Goal: Transaction & Acquisition: Download file/media

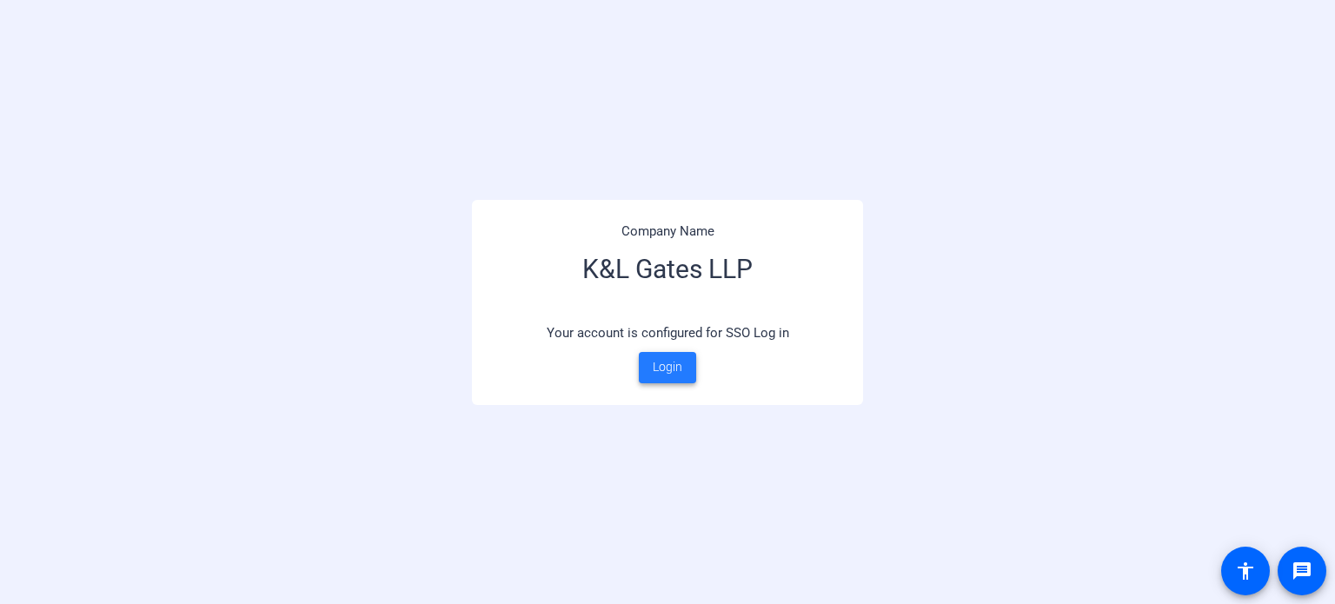
click at [654, 366] on span "Login" at bounding box center [668, 367] width 30 height 18
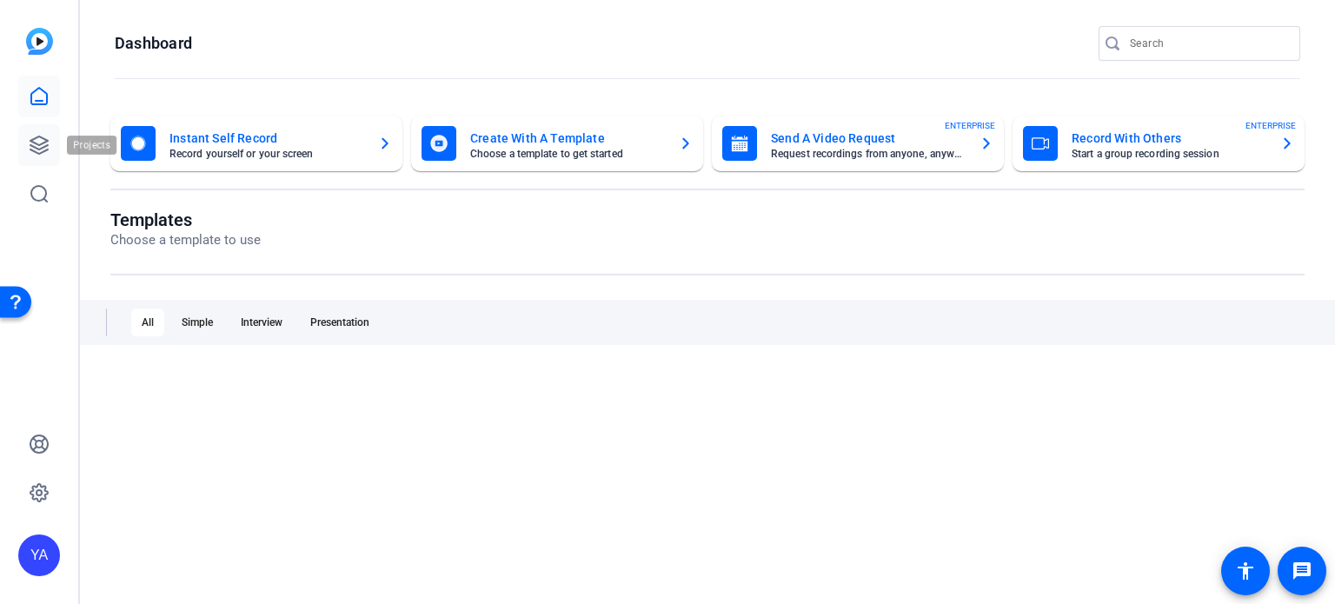
click at [40, 141] on icon at bounding box center [39, 145] width 21 height 21
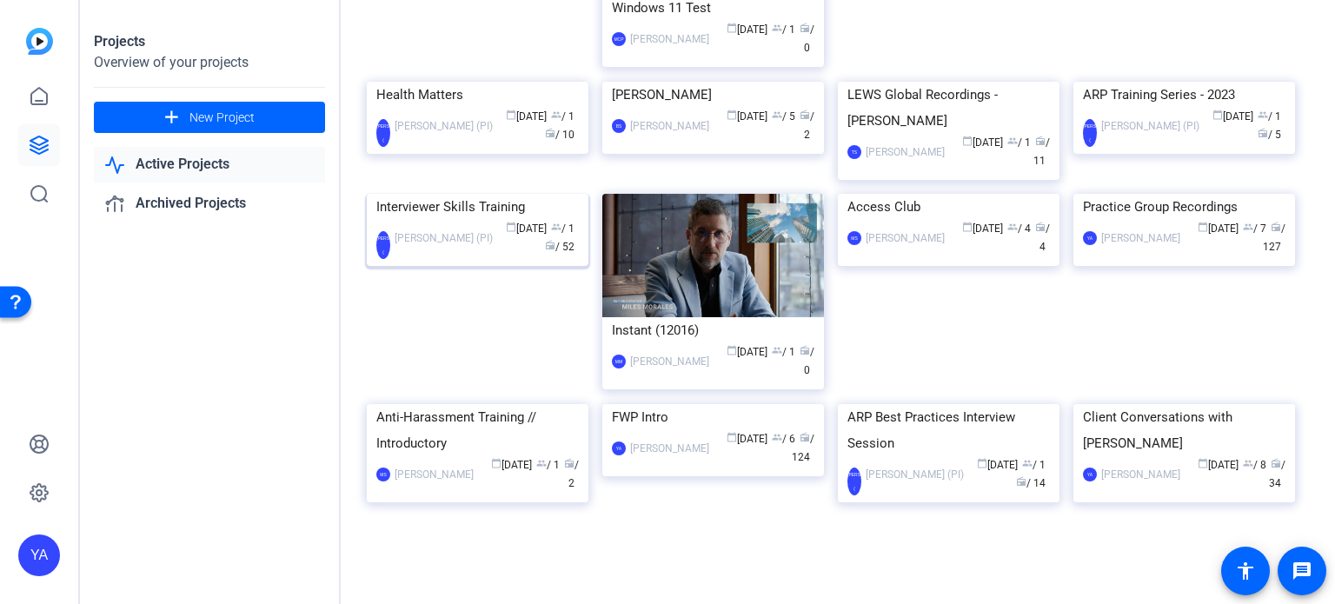
scroll to position [956, 0]
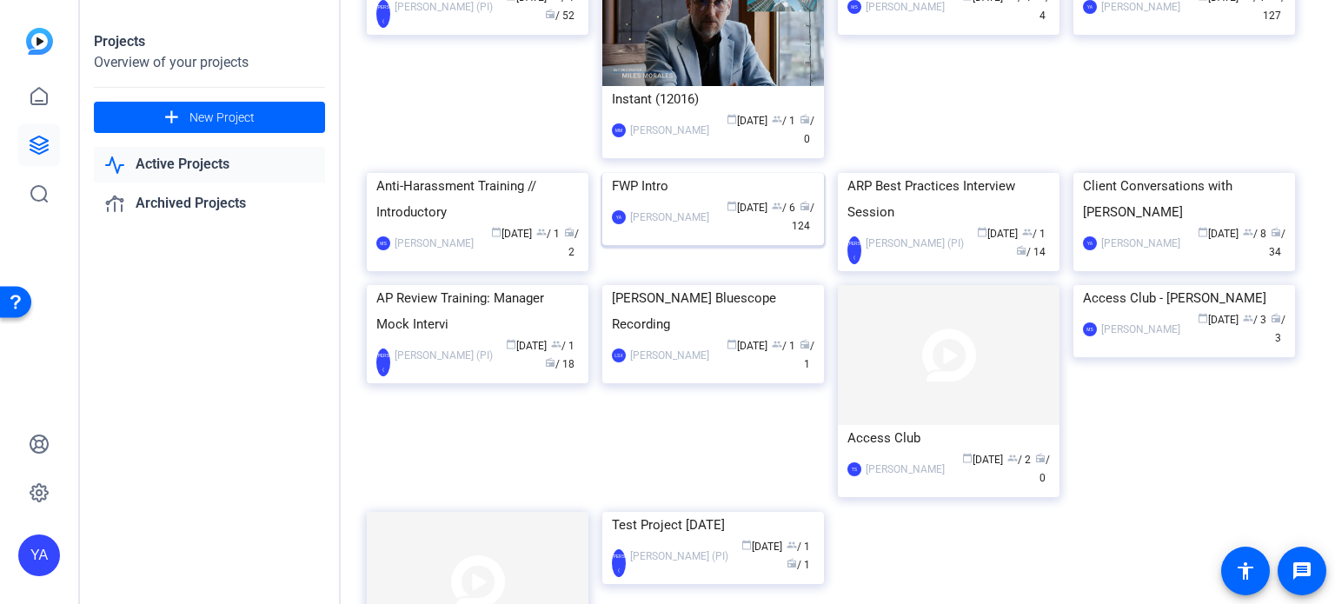
click at [647, 173] on img at bounding box center [713, 173] width 222 height 0
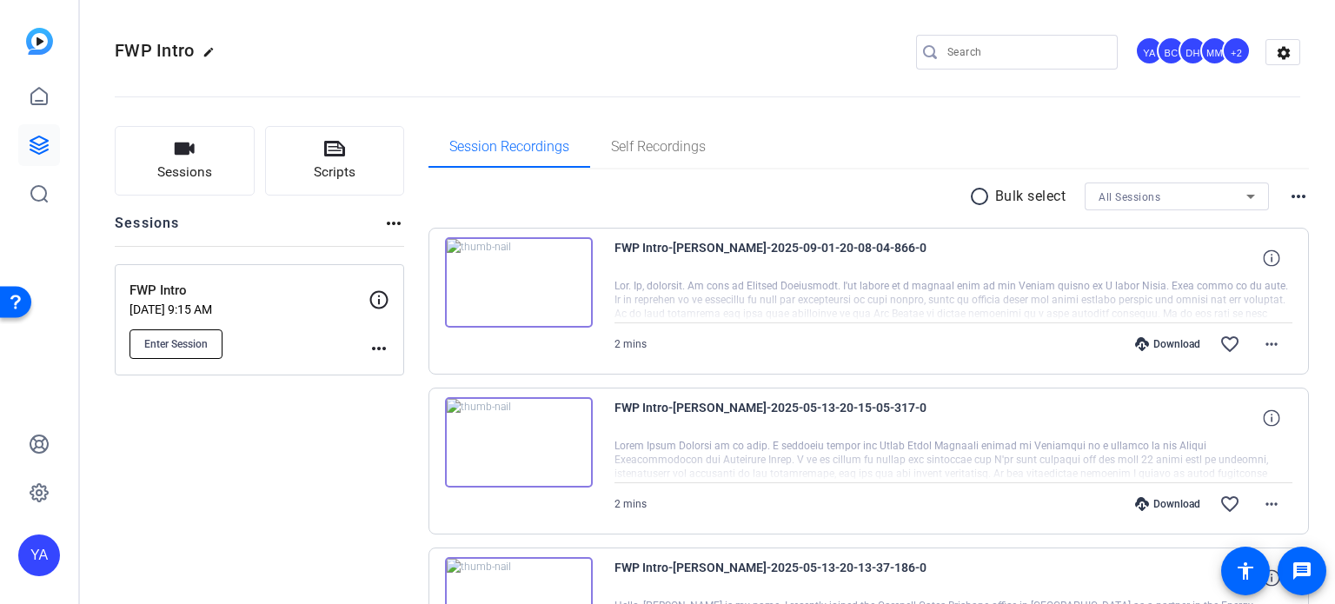
click at [153, 337] on span "Enter Session" at bounding box center [175, 344] width 63 height 14
click at [186, 330] on button "Enter Session" at bounding box center [175, 344] width 93 height 30
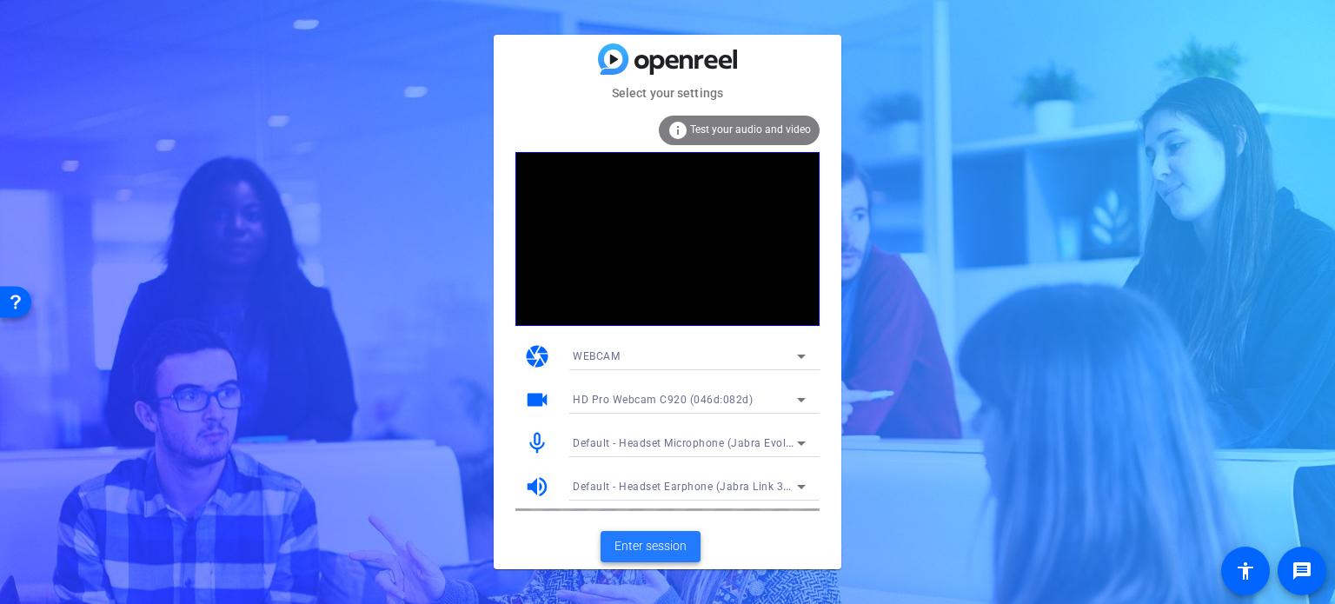
click at [647, 548] on span "Enter session" at bounding box center [650, 546] width 72 height 18
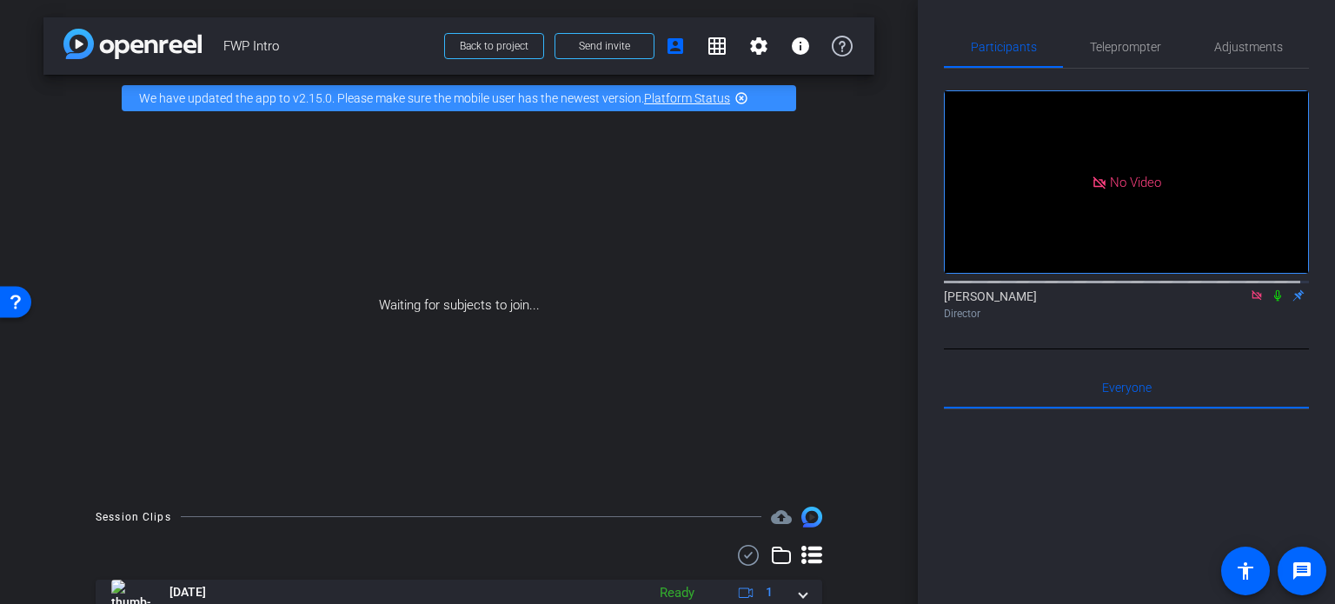
click at [1267, 303] on mat-icon at bounding box center [1277, 296] width 21 height 16
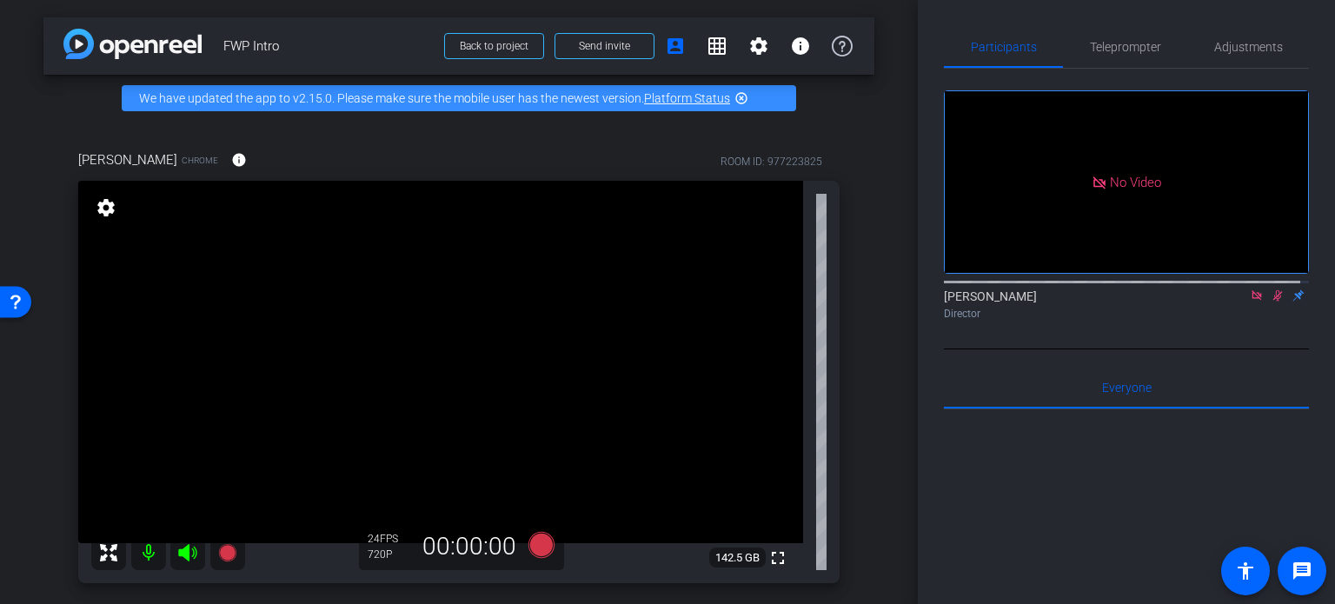
drag, startPoint x: 1265, startPoint y: 312, endPoint x: 1253, endPoint y: 337, distance: 28.0
click at [1273, 302] on icon at bounding box center [1278, 295] width 10 height 11
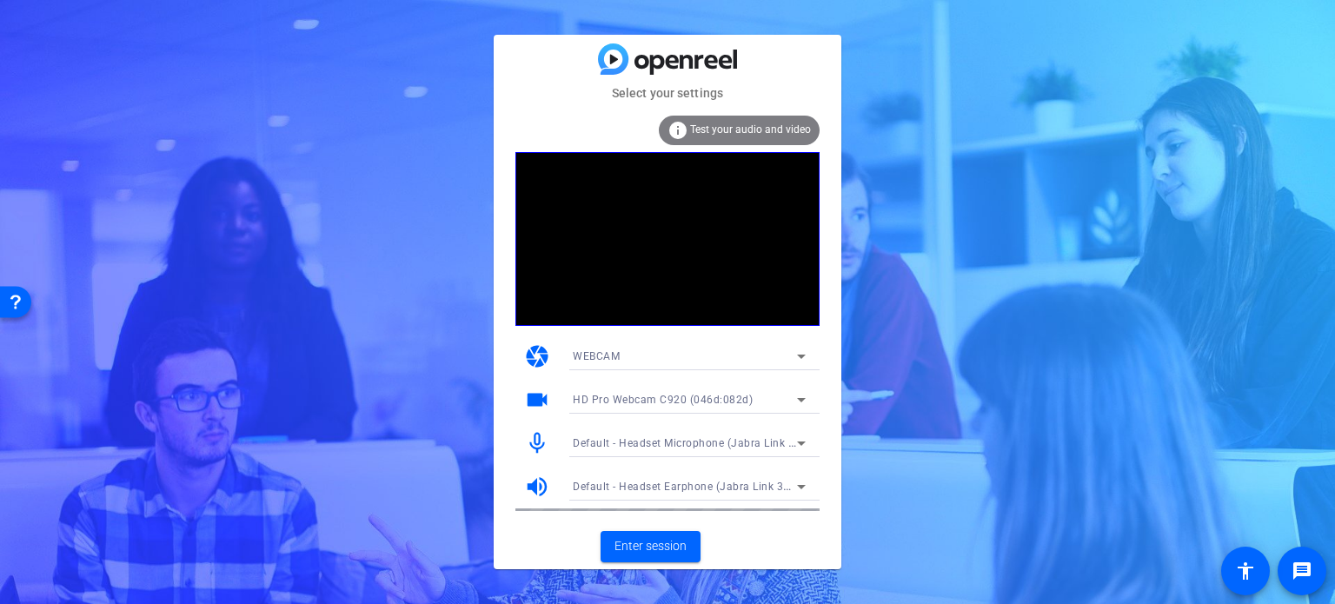
click at [674, 543] on mat-card-actions "Enter session" at bounding box center [668, 546] width 348 height 45
click at [674, 541] on span "Enter session" at bounding box center [650, 546] width 72 height 18
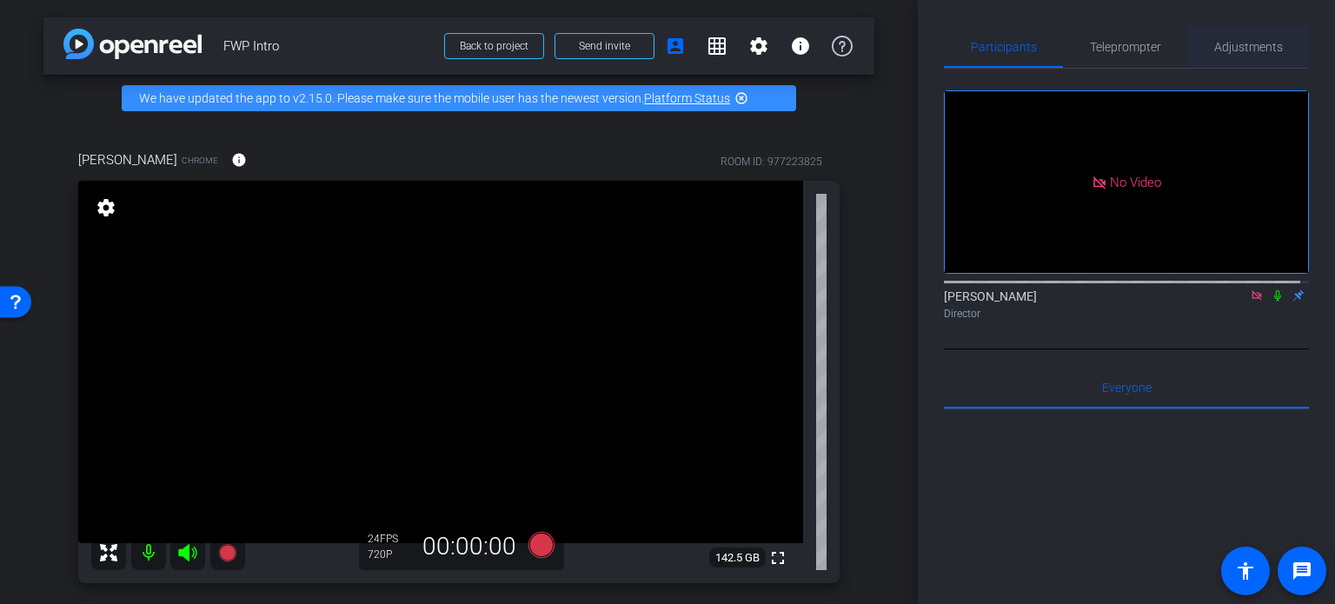
click at [1254, 41] on span "Adjustments" at bounding box center [1248, 47] width 69 height 12
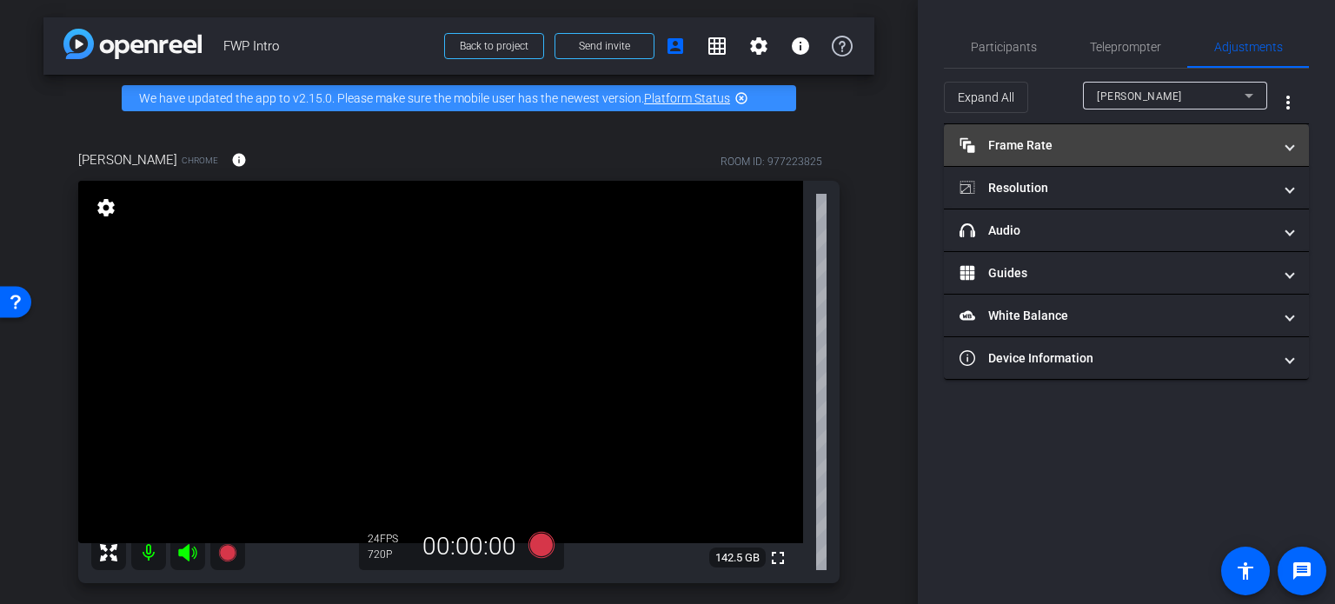
click at [1057, 136] on mat-panel-title "Frame Rate Frame Rate" at bounding box center [1116, 145] width 313 height 18
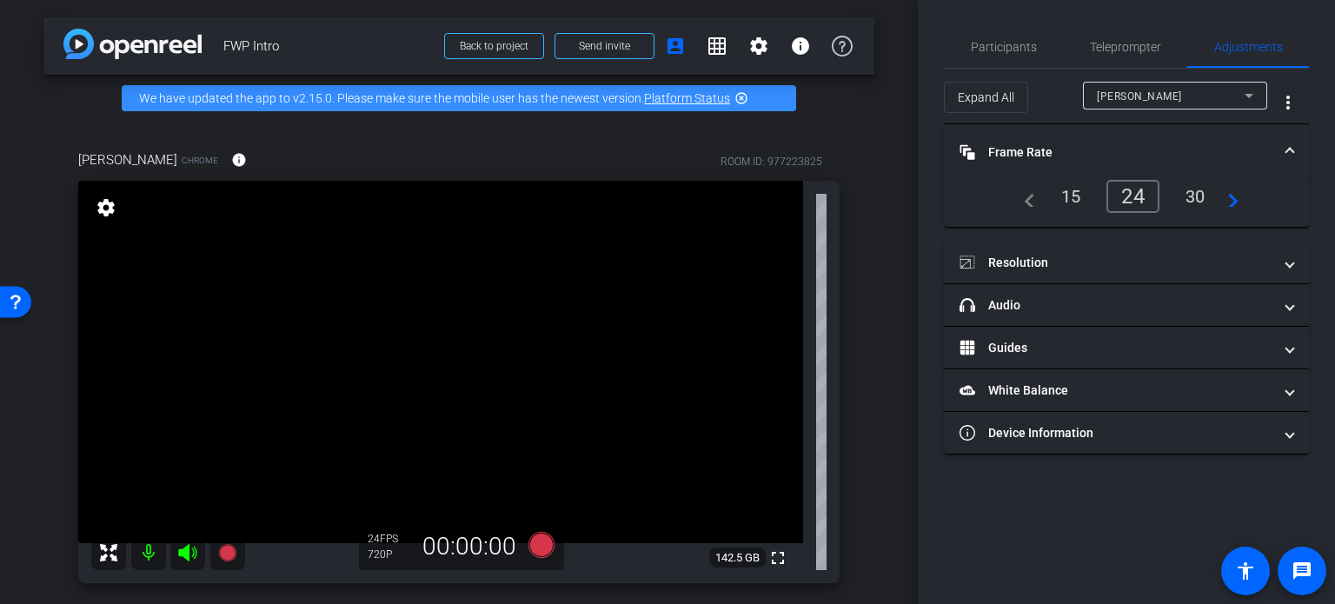
click at [1192, 196] on div "30" at bounding box center [1195, 197] width 46 height 30
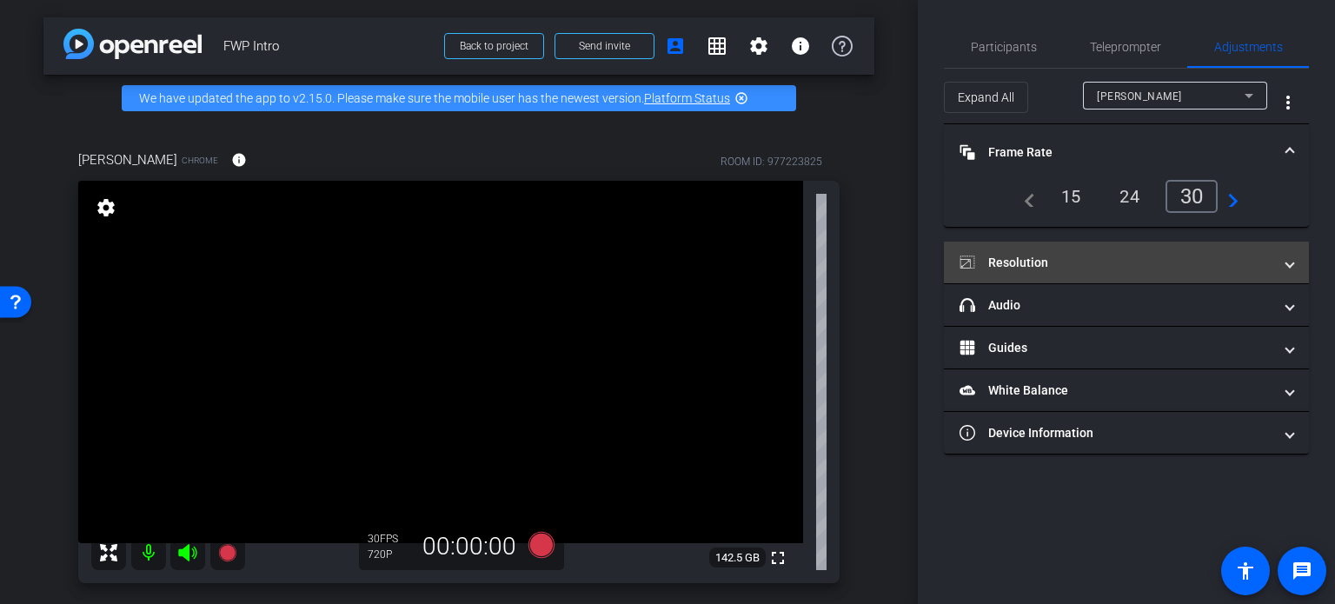
click at [1149, 256] on mat-panel-title "Resolution" at bounding box center [1116, 263] width 313 height 18
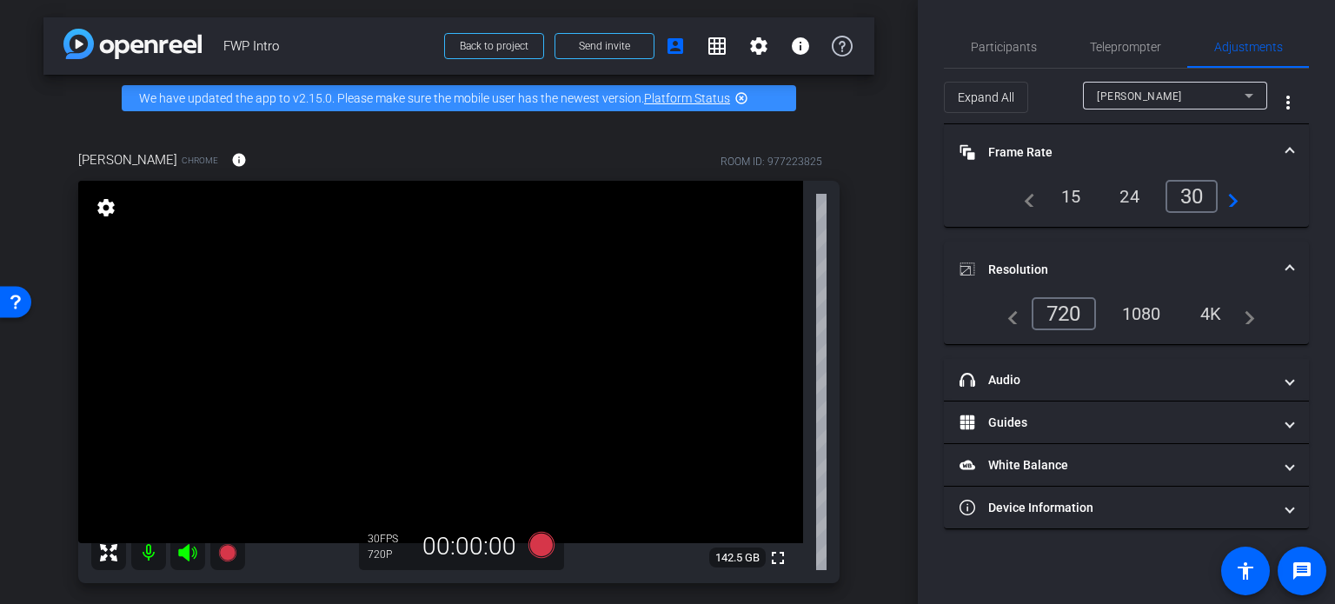
click at [1147, 311] on div "1080" at bounding box center [1141, 314] width 65 height 30
click at [853, 190] on div "[PERSON_NAME] Chrome info ROOM ID: 977223825 fullscreen settings 142.5 GB 30 FP…" at bounding box center [458, 361] width 831 height 479
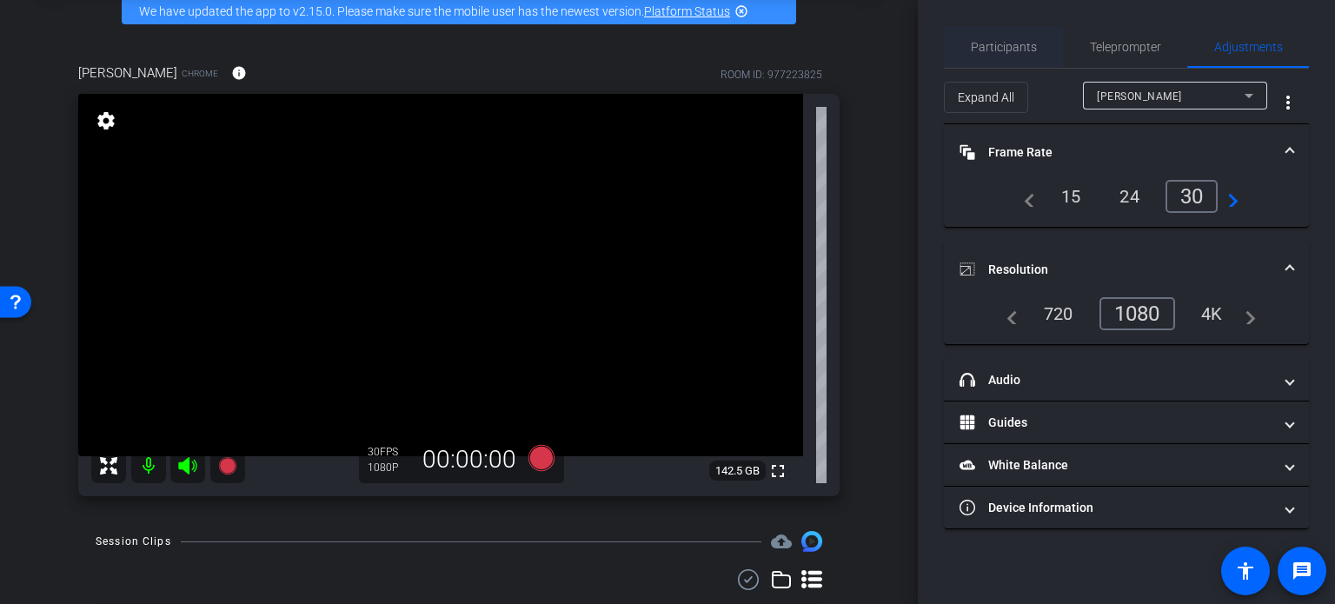
click at [1012, 48] on span "Participants" at bounding box center [1004, 47] width 66 height 12
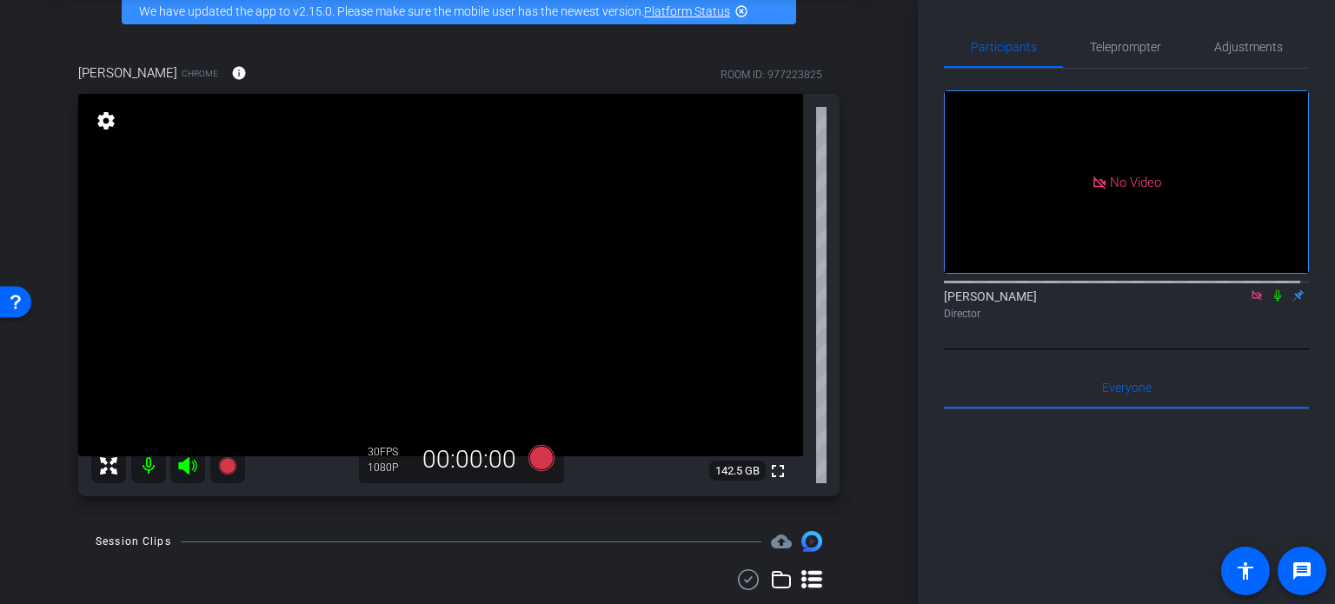
click at [876, 309] on div "arrow_back FWP Intro Back to project Send invite account_box grid_on settings i…" at bounding box center [459, 215] width 918 height 604
click at [855, 320] on div "[PERSON_NAME] Chrome info ROOM ID: 977223825 fullscreen settings 142.5 GB 30 FP…" at bounding box center [458, 274] width 831 height 479
click at [853, 320] on div "[PERSON_NAME] Chrome info ROOM ID: 977223825 fullscreen settings 142.5 GB 30 FP…" at bounding box center [458, 274] width 831 height 479
click at [538, 452] on icon at bounding box center [541, 458] width 26 height 26
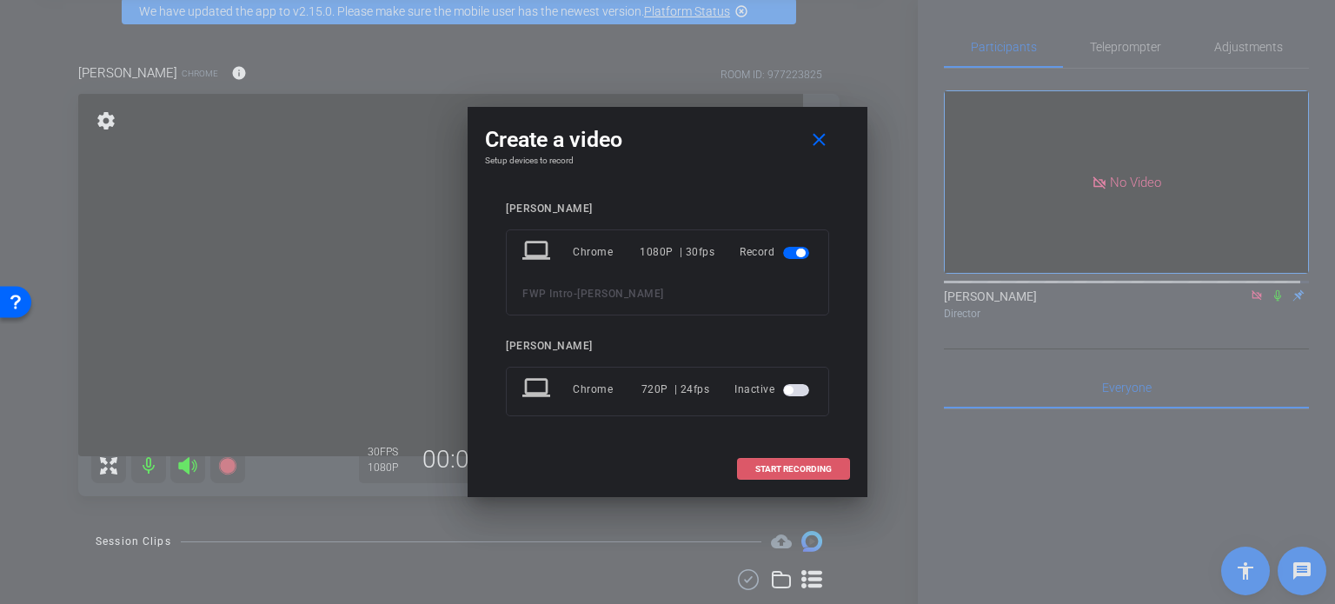
click at [803, 459] on span at bounding box center [793, 469] width 111 height 42
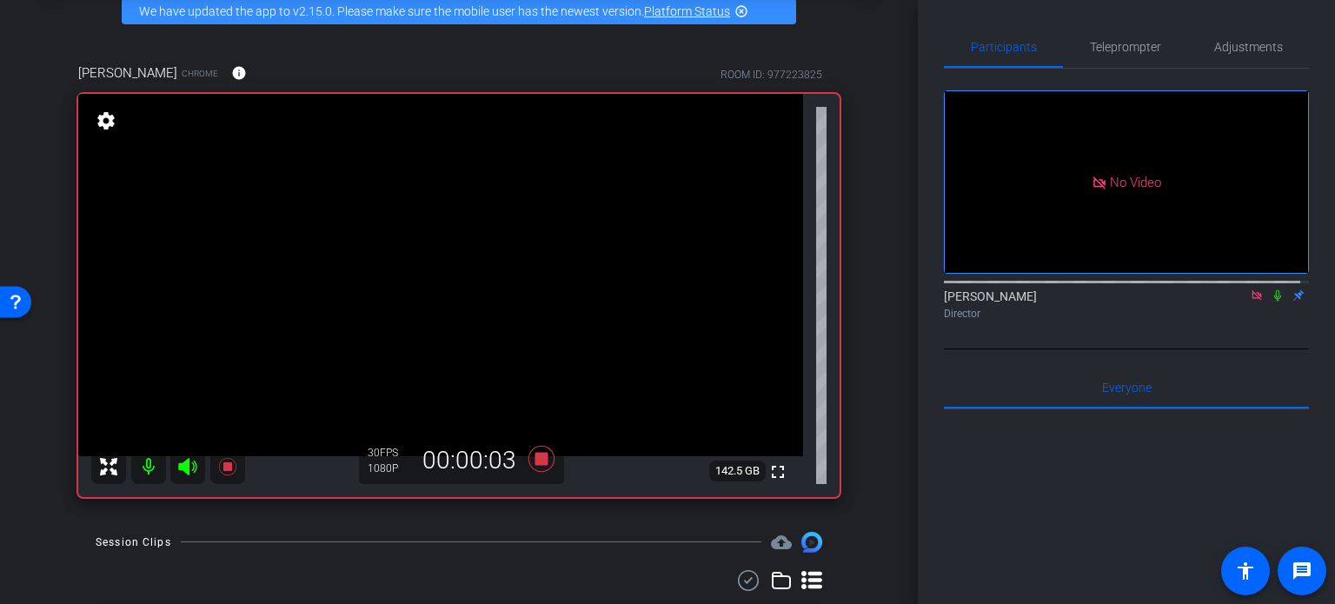
click at [1274, 290] on icon at bounding box center [1277, 295] width 7 height 11
click at [537, 454] on icon at bounding box center [541, 459] width 26 height 26
click at [1271, 289] on icon at bounding box center [1278, 295] width 14 height 12
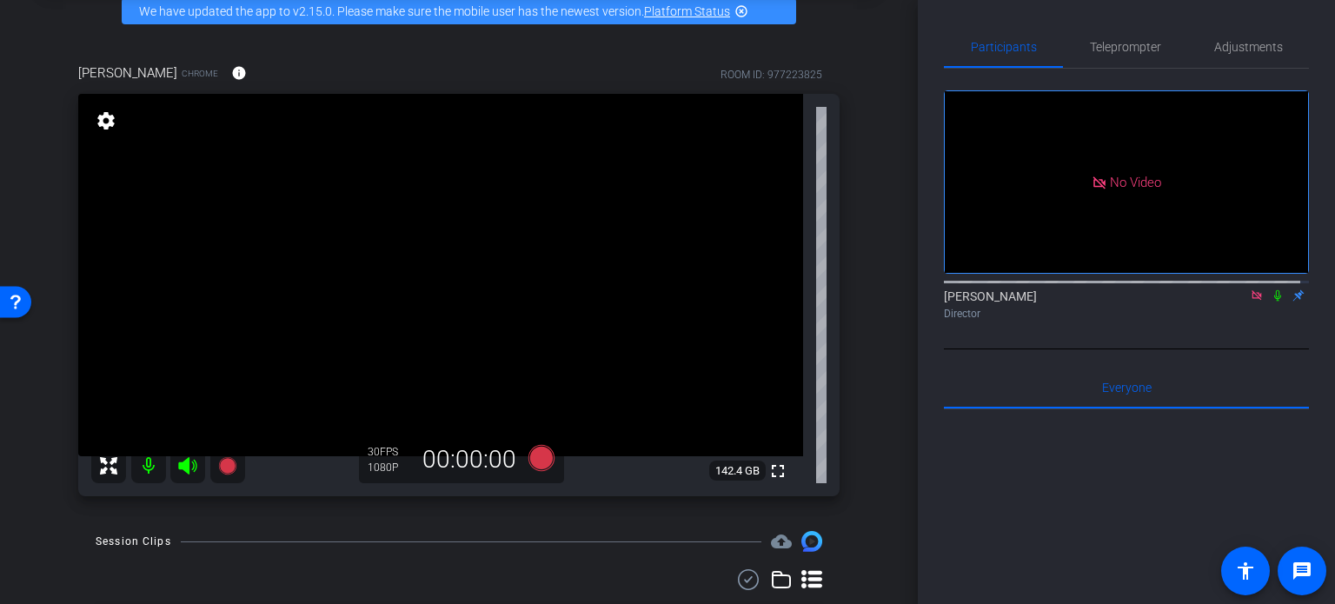
click at [855, 279] on div "[PERSON_NAME] Chrome info ROOM ID: 977223825 fullscreen settings 142.4 GB 30 FP…" at bounding box center [458, 274] width 831 height 479
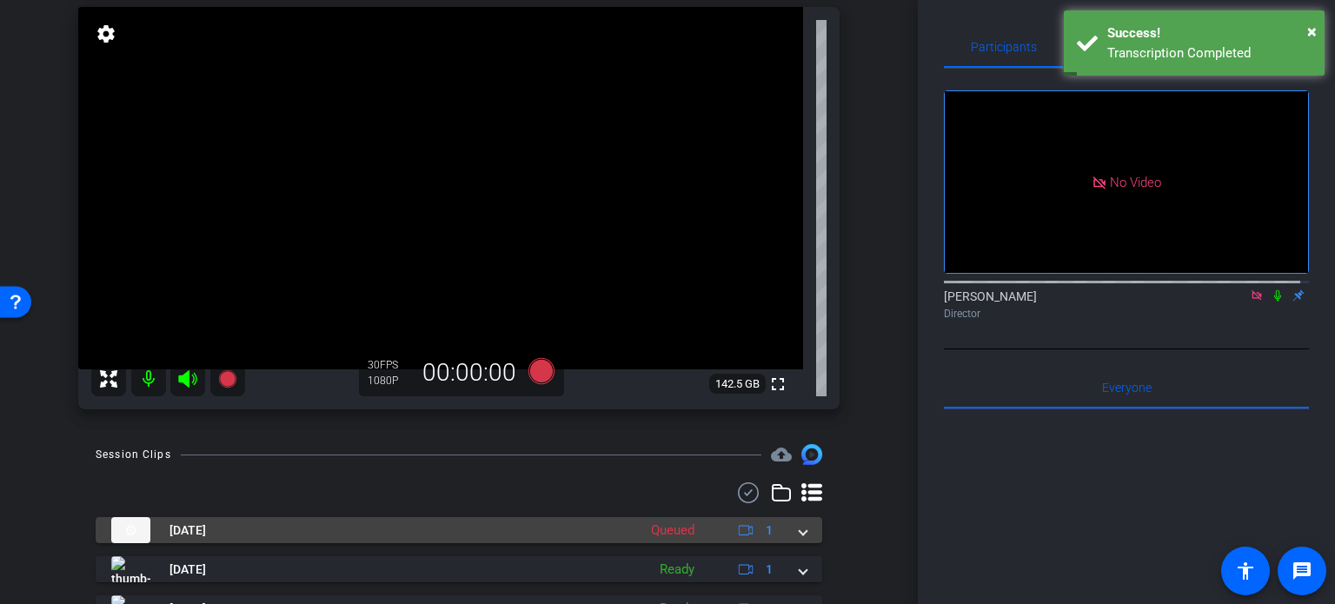
click at [800, 531] on span at bounding box center [803, 530] width 7 height 18
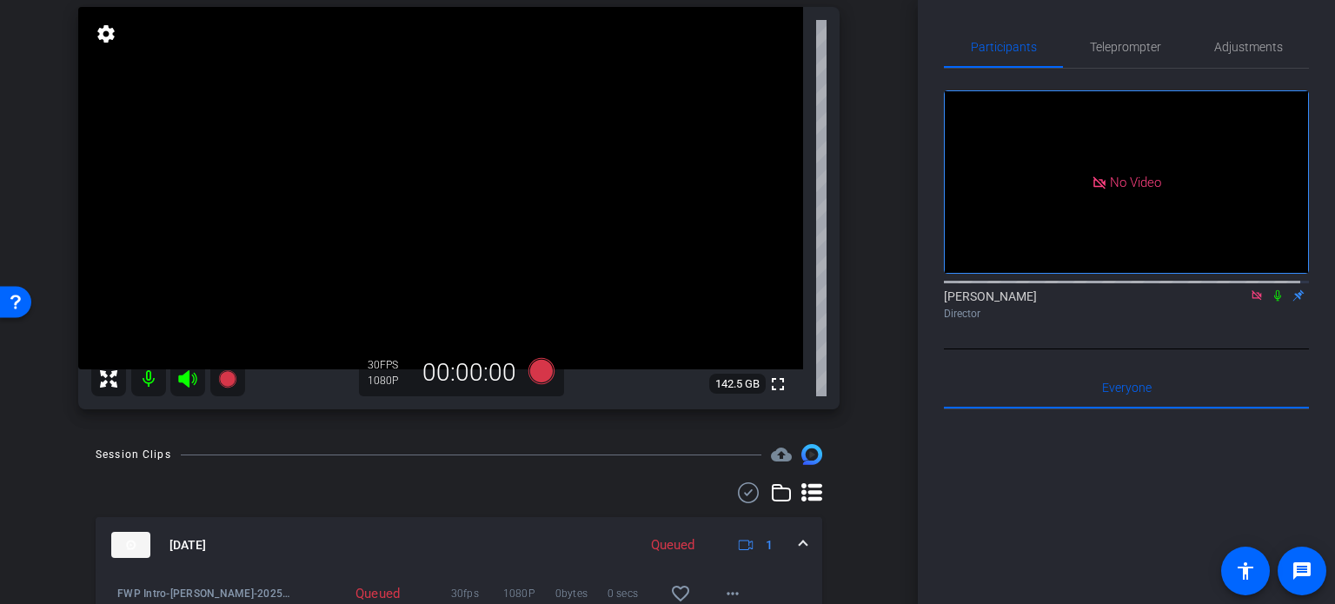
click at [870, 347] on div "arrow_back FWP Intro Back to project Send invite account_box grid_on settings i…" at bounding box center [459, 128] width 918 height 604
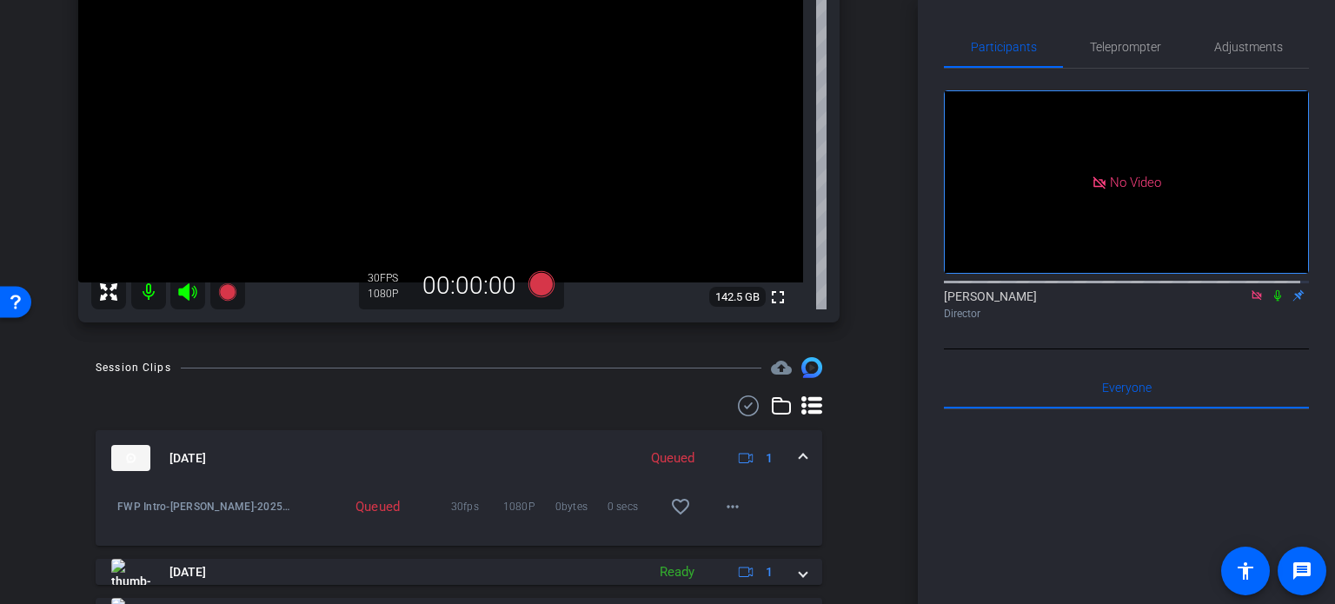
click at [890, 335] on div "arrow_back FWP Intro Back to project Send invite account_box grid_on settings i…" at bounding box center [459, 41] width 918 height 604
click at [414, 399] on div at bounding box center [459, 405] width 727 height 21
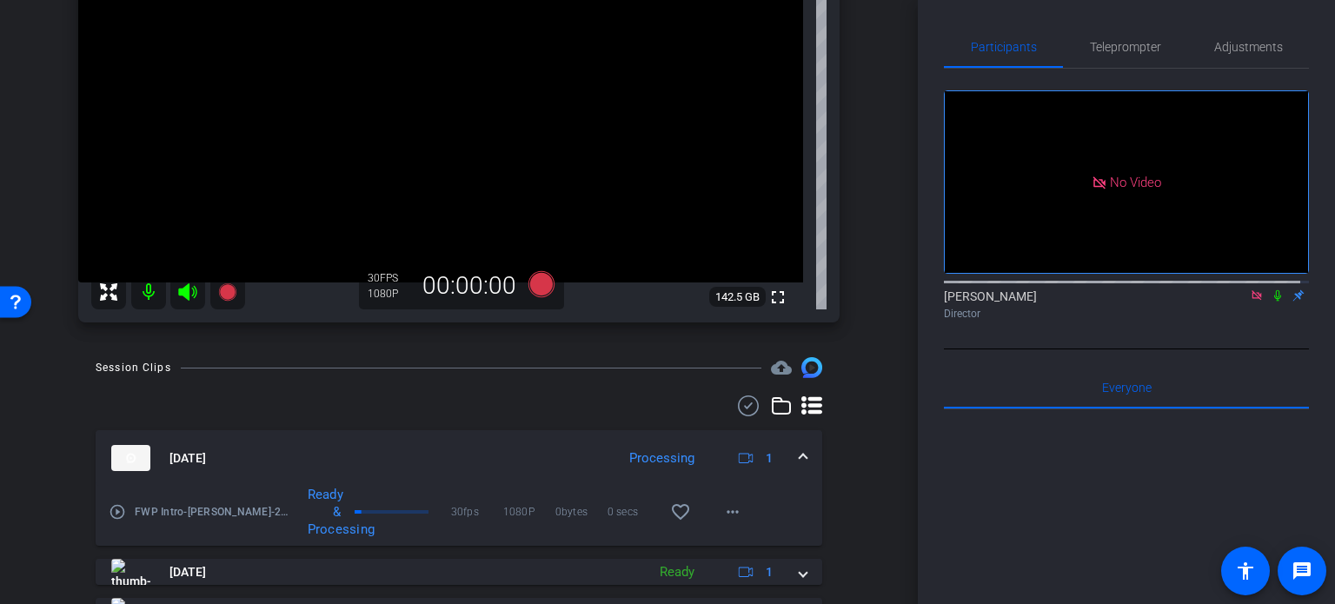
click at [382, 402] on div at bounding box center [459, 405] width 727 height 21
click at [444, 397] on div at bounding box center [459, 405] width 727 height 21
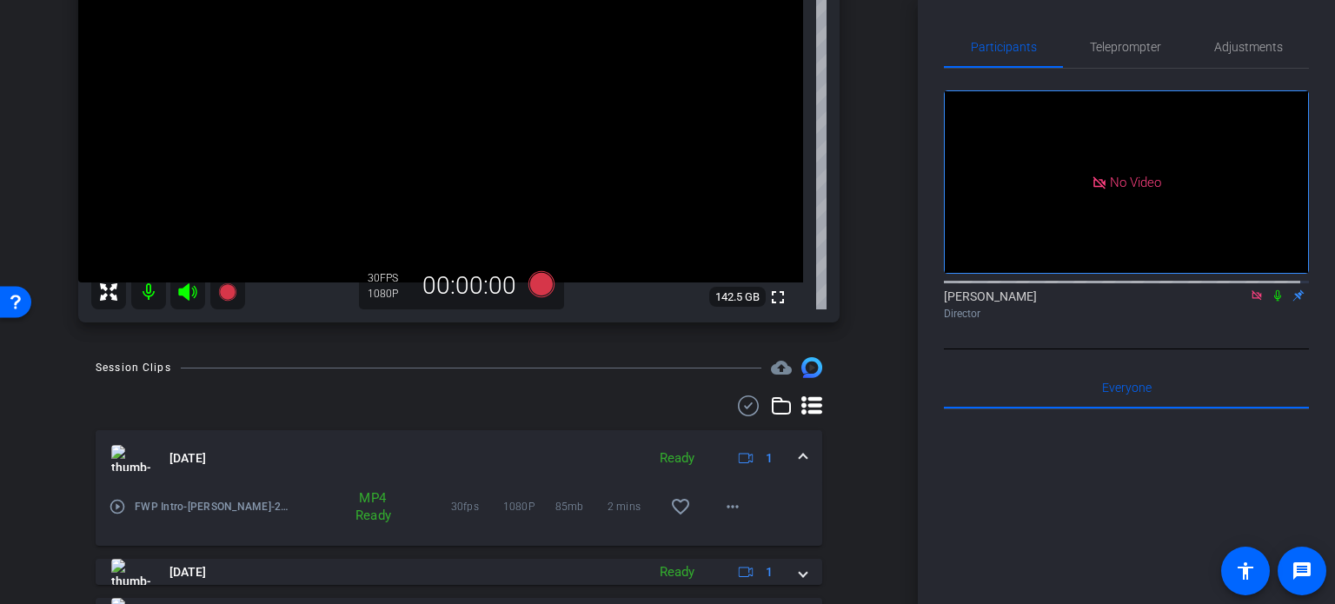
click at [873, 312] on div "arrow_back FWP Intro Back to project Send invite account_box grid_on settings i…" at bounding box center [459, 41] width 918 height 604
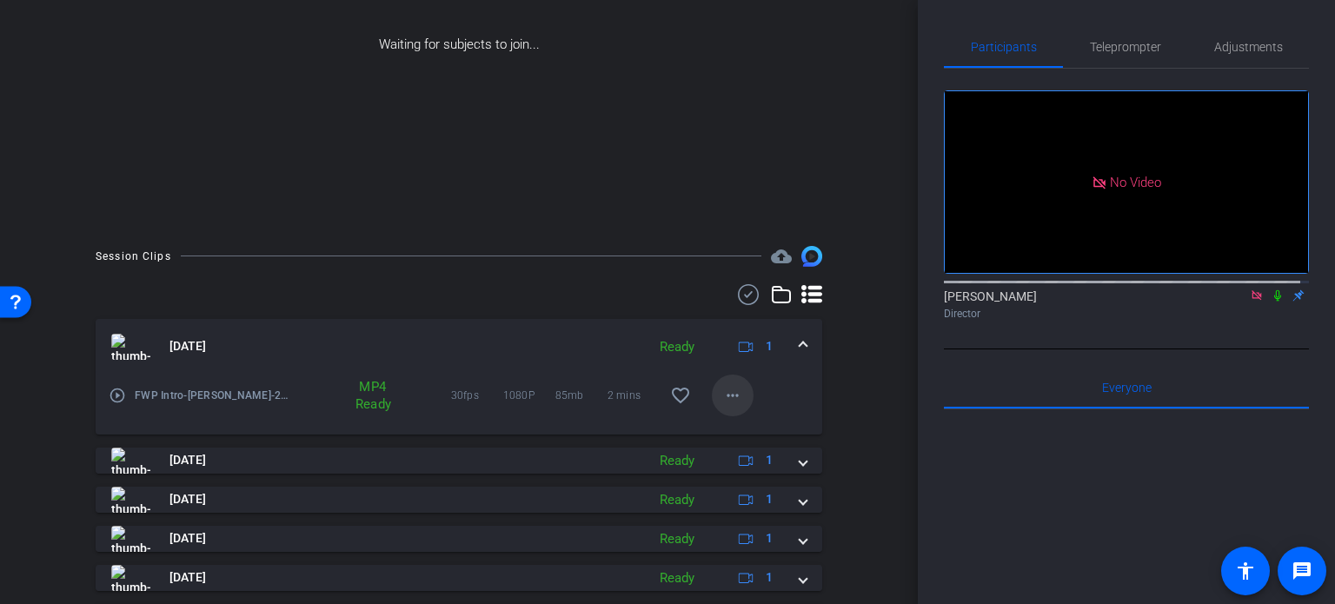
scroll to position [149, 0]
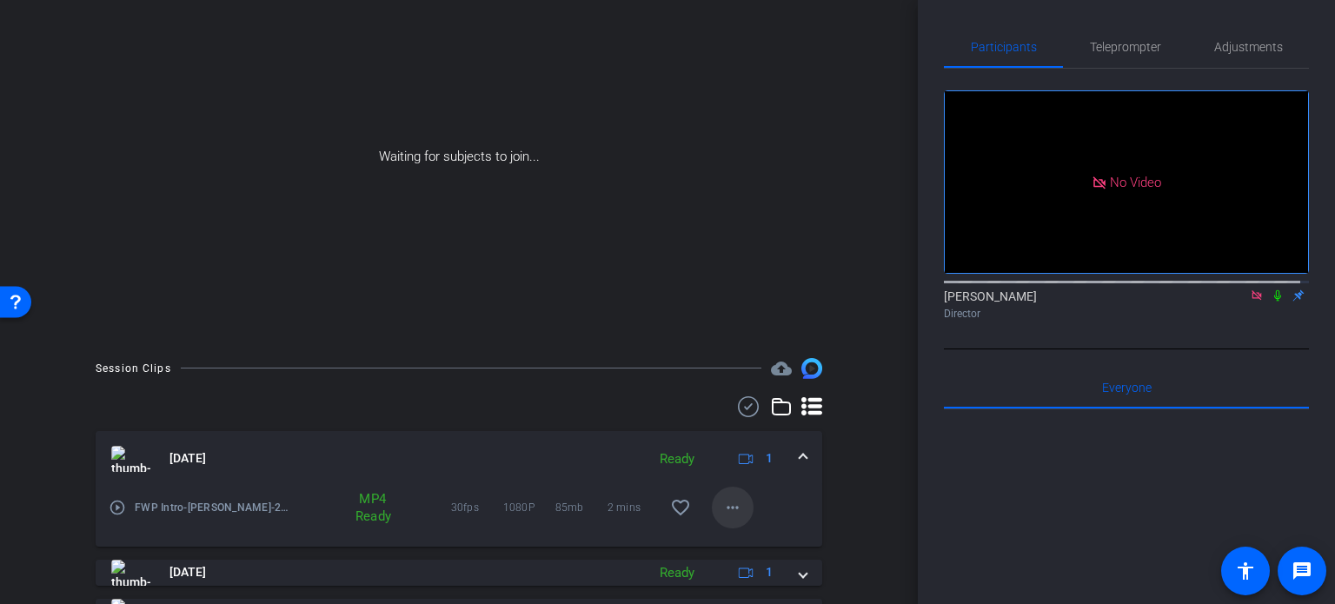
click at [722, 512] on mat-icon "more_horiz" at bounding box center [732, 507] width 21 height 21
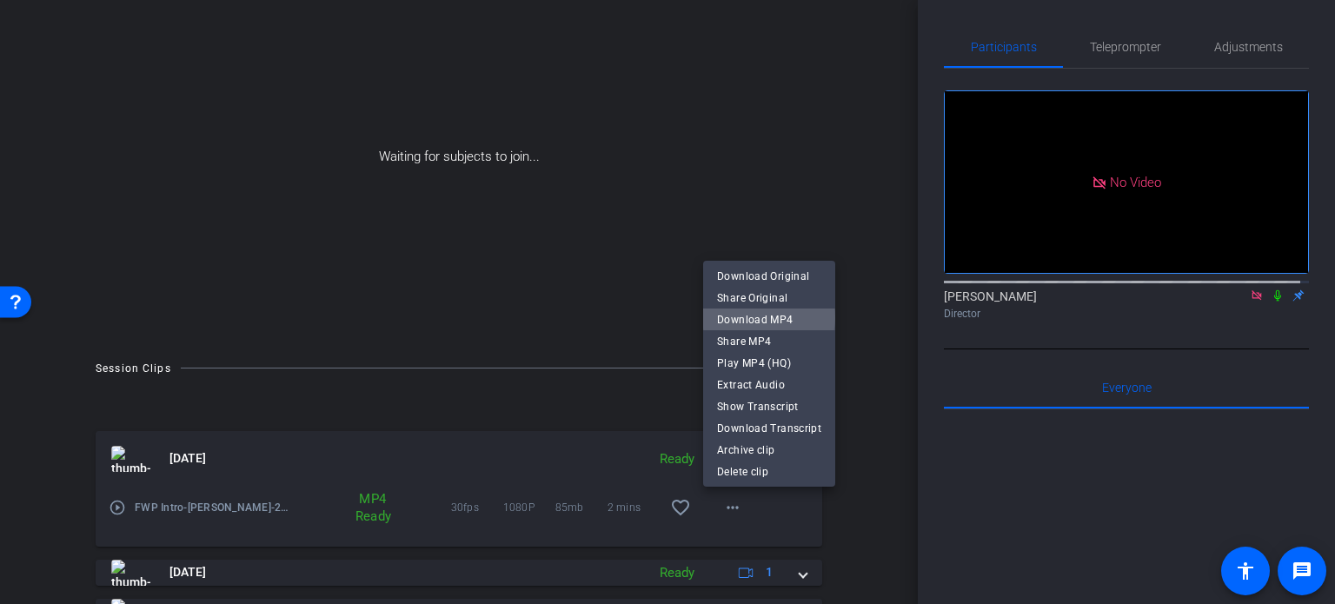
click at [768, 317] on span "Download MP4" at bounding box center [769, 319] width 104 height 21
